Goal: Task Accomplishment & Management: Use online tool/utility

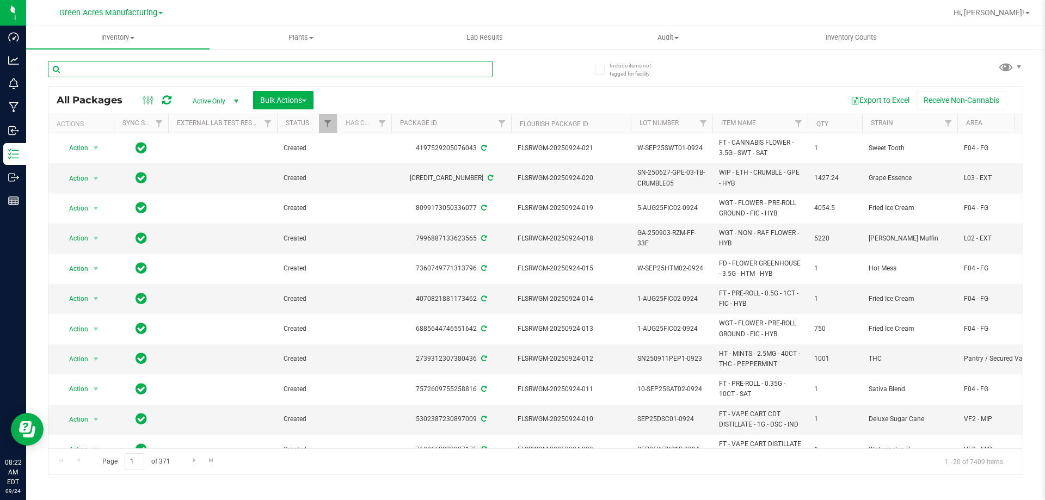
click at [397, 71] on input "text" at bounding box center [270, 69] width 445 height 16
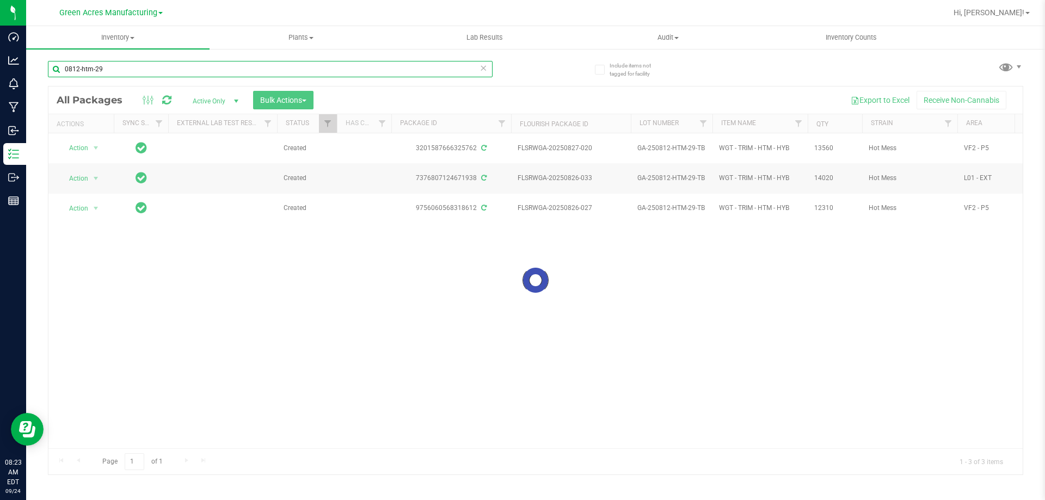
type input "0812-htm-29"
click at [110, 17] on div "Green Acres Manufacturing" at bounding box center [110, 12] width 103 height 13
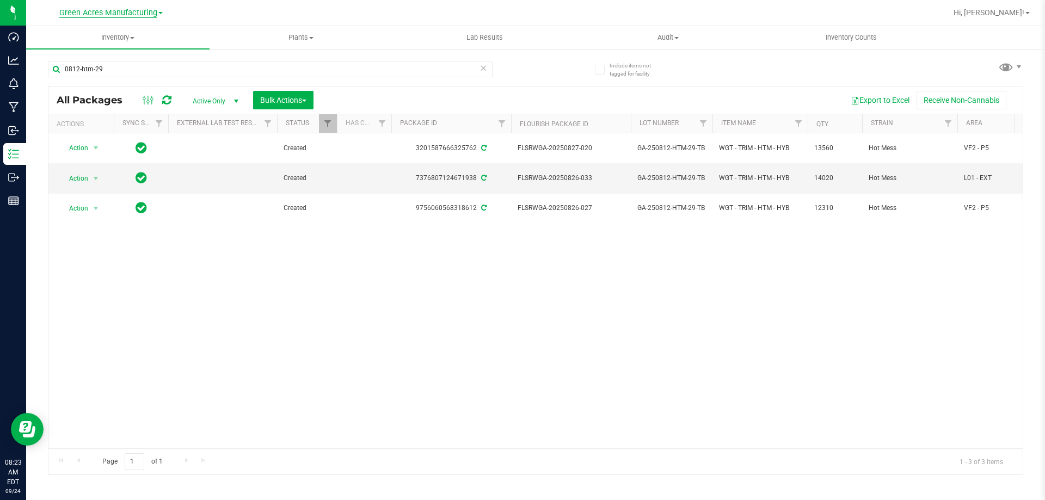
click at [110, 17] on span "Green Acres Manufacturing" at bounding box center [108, 13] width 98 height 10
click at [111, 40] on link "Green Acres Cultivation" at bounding box center [111, 38] width 159 height 15
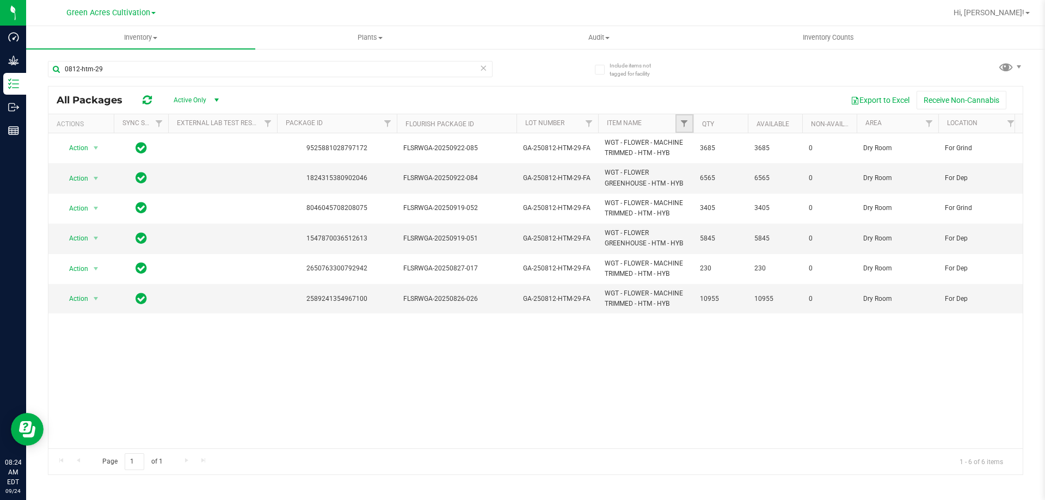
click at [678, 118] on link "Filter" at bounding box center [684, 123] width 18 height 19
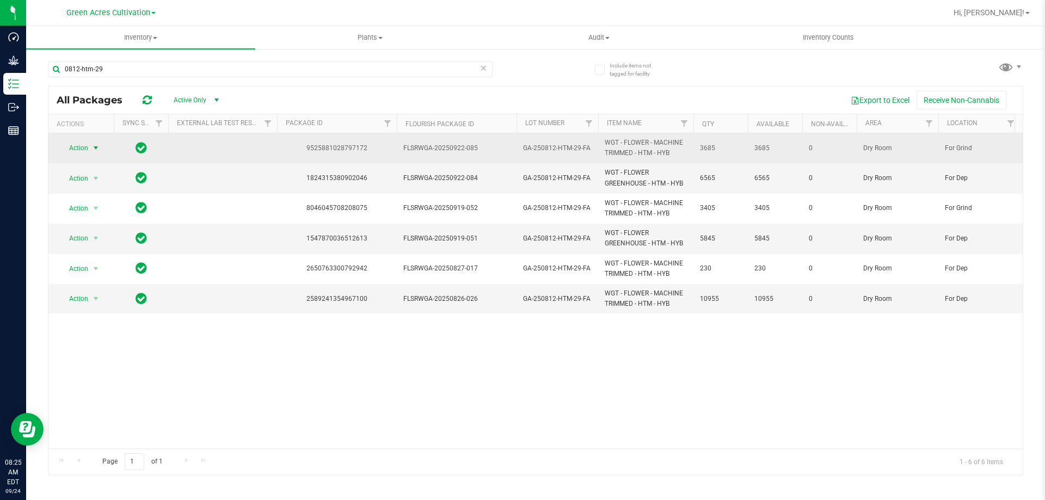
click at [76, 148] on span "Action" at bounding box center [73, 147] width 29 height 15
click at [76, 148] on span "Action" at bounding box center [73, 148] width 29 height 15
click at [90, 152] on span "select" at bounding box center [96, 147] width 14 height 15
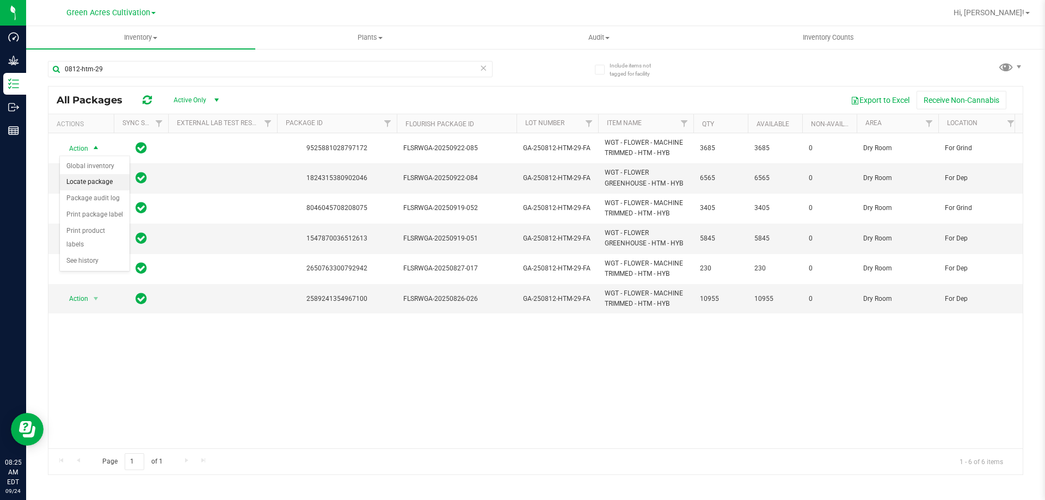
click at [101, 183] on li "Locate package" at bounding box center [95, 182] width 70 height 16
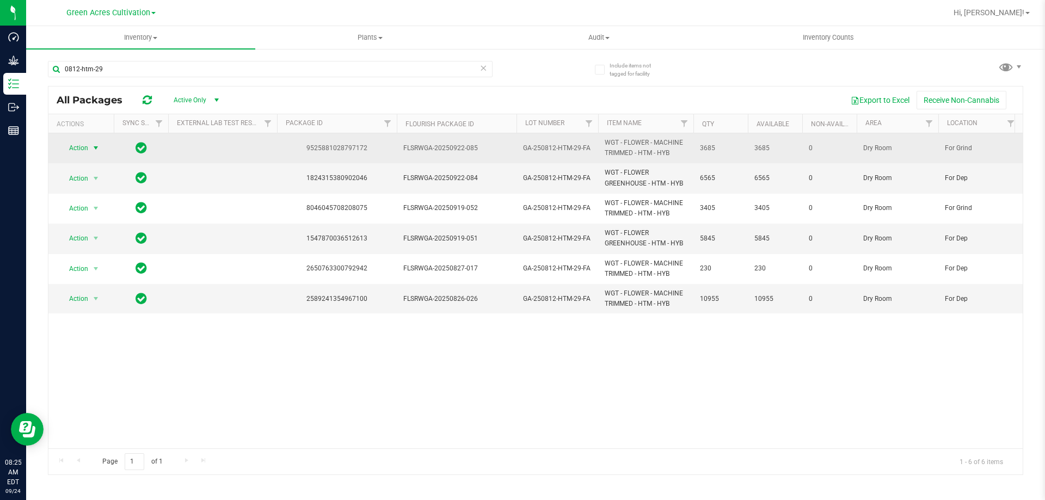
click at [96, 149] on span "select" at bounding box center [95, 148] width 9 height 9
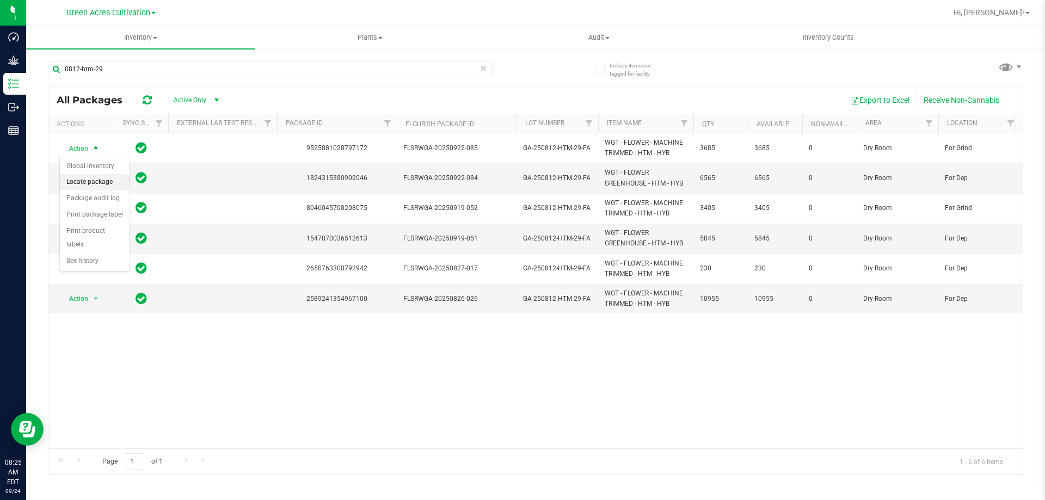
click at [96, 181] on li "Locate package" at bounding box center [95, 182] width 70 height 16
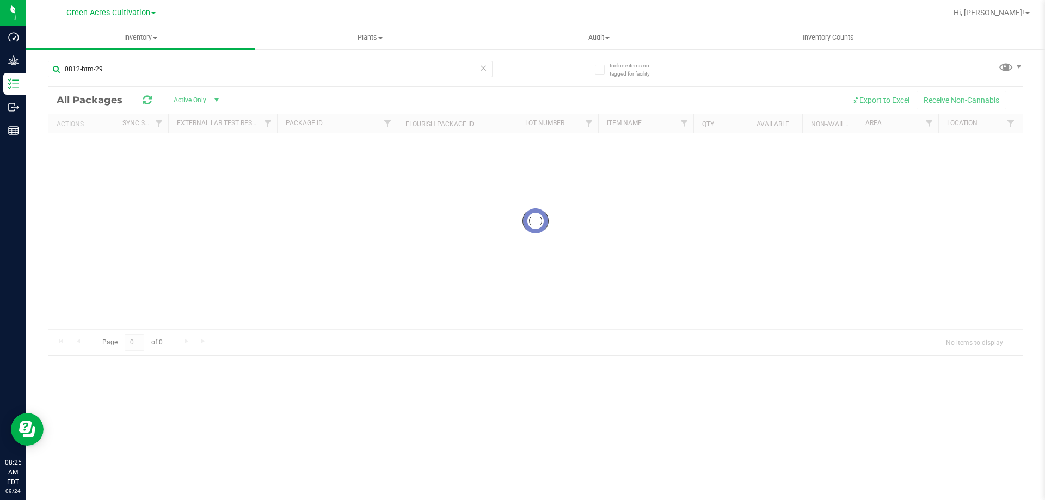
click at [1022, 20] on div "Hi, [PERSON_NAME]!" at bounding box center [991, 12] width 85 height 19
click at [1018, 10] on span "Hi, [PERSON_NAME]!" at bounding box center [989, 12] width 71 height 9
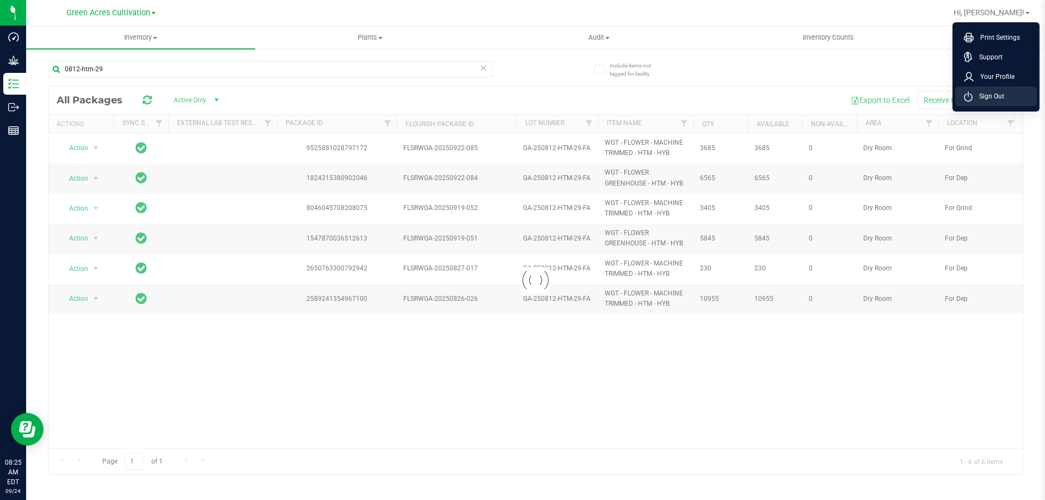
click at [998, 100] on span "Sign Out" at bounding box center [989, 96] width 32 height 11
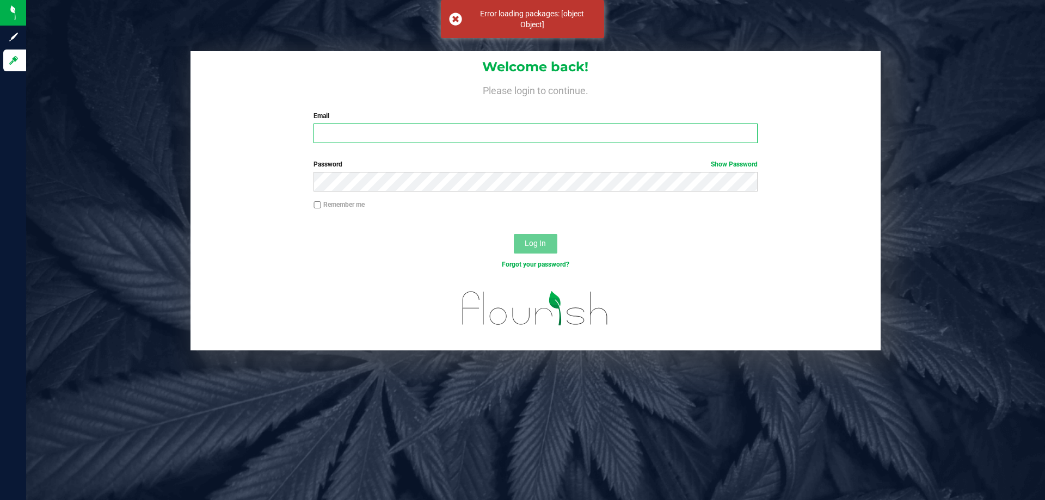
click at [563, 124] on div "Email Required Please format your email correctly." at bounding box center [535, 127] width 460 height 32
click at [558, 130] on input "Email" at bounding box center [535, 134] width 444 height 20
click at [575, 128] on input "Email" at bounding box center [535, 134] width 444 height 20
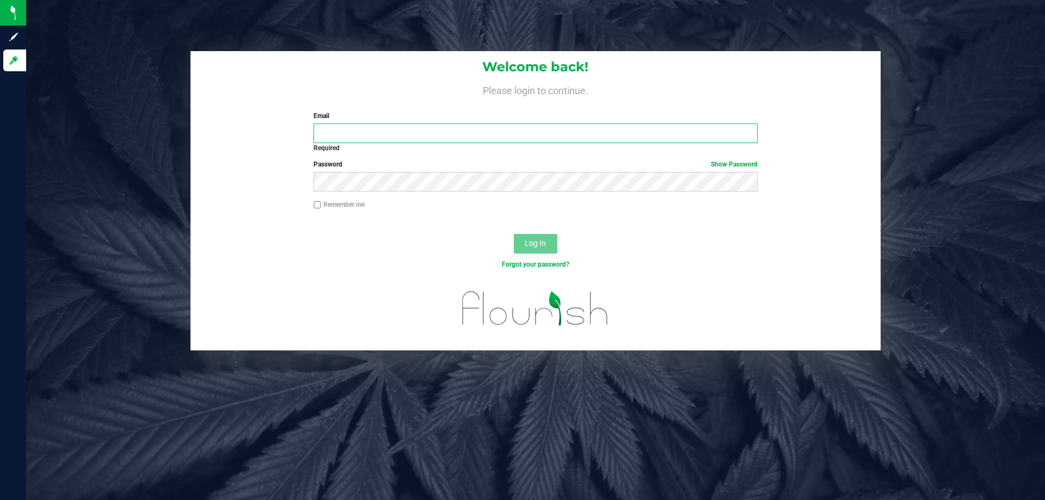
click at [608, 136] on input "Email" at bounding box center [535, 134] width 444 height 20
click at [418, 140] on input "Email" at bounding box center [535, 134] width 444 height 20
type input "scirino@liveparallel.com"
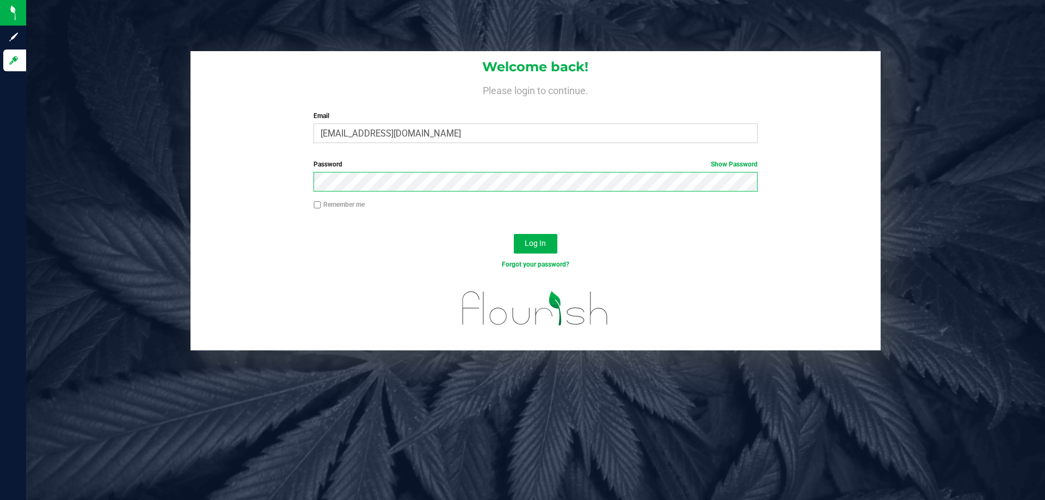
click at [514, 234] on button "Log In" at bounding box center [536, 244] width 44 height 20
